Goal: Task Accomplishment & Management: Manage account settings

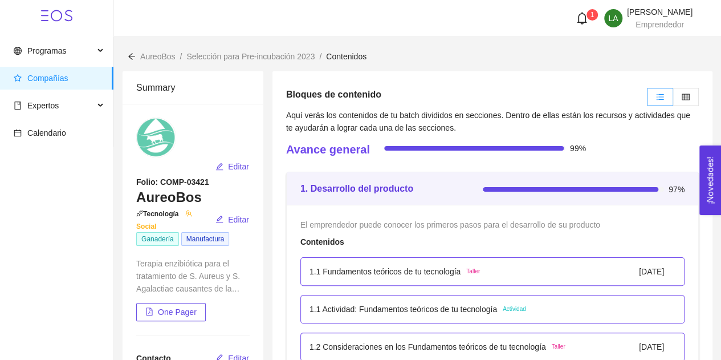
click at [570, 21] on div "1" at bounding box center [585, 18] width 30 height 13
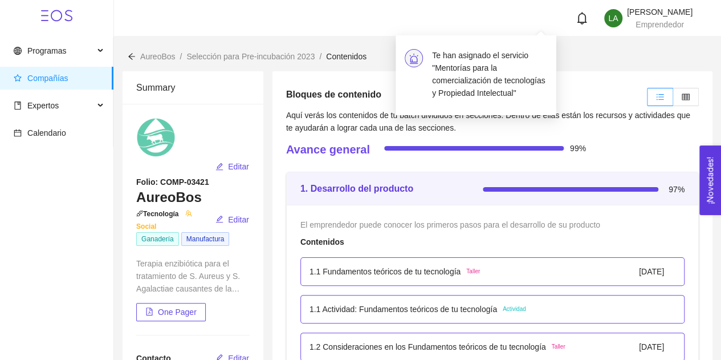
click at [475, 81] on h4 "Te han asignado el servicio "Mentorías para la comercialización de tecnologías …" at bounding box center [489, 74] width 115 height 50
click at [40, 113] on span "Expertos" at bounding box center [54, 105] width 80 height 23
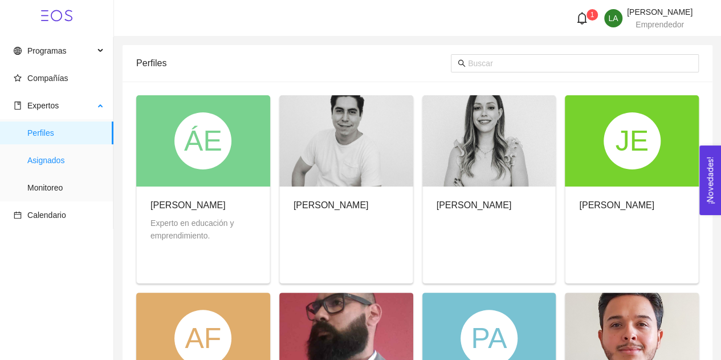
click at [49, 166] on span "Asignados" at bounding box center [65, 160] width 77 height 23
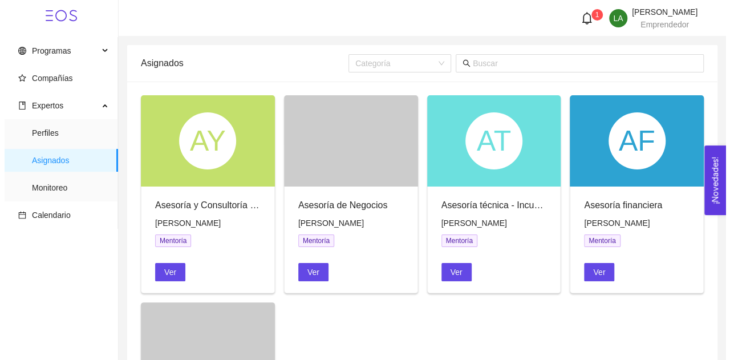
scroll to position [170, 0]
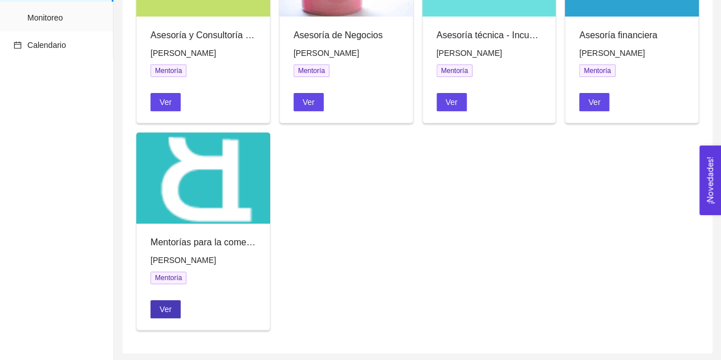
click at [160, 311] on span "Ver" at bounding box center [166, 309] width 12 height 13
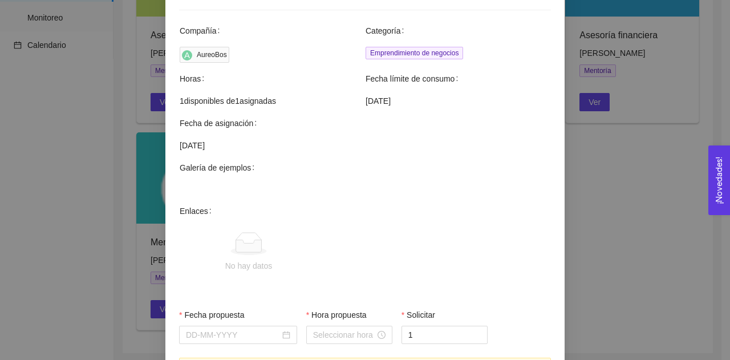
scroll to position [393, 0]
